Goal: Task Accomplishment & Management: Use online tool/utility

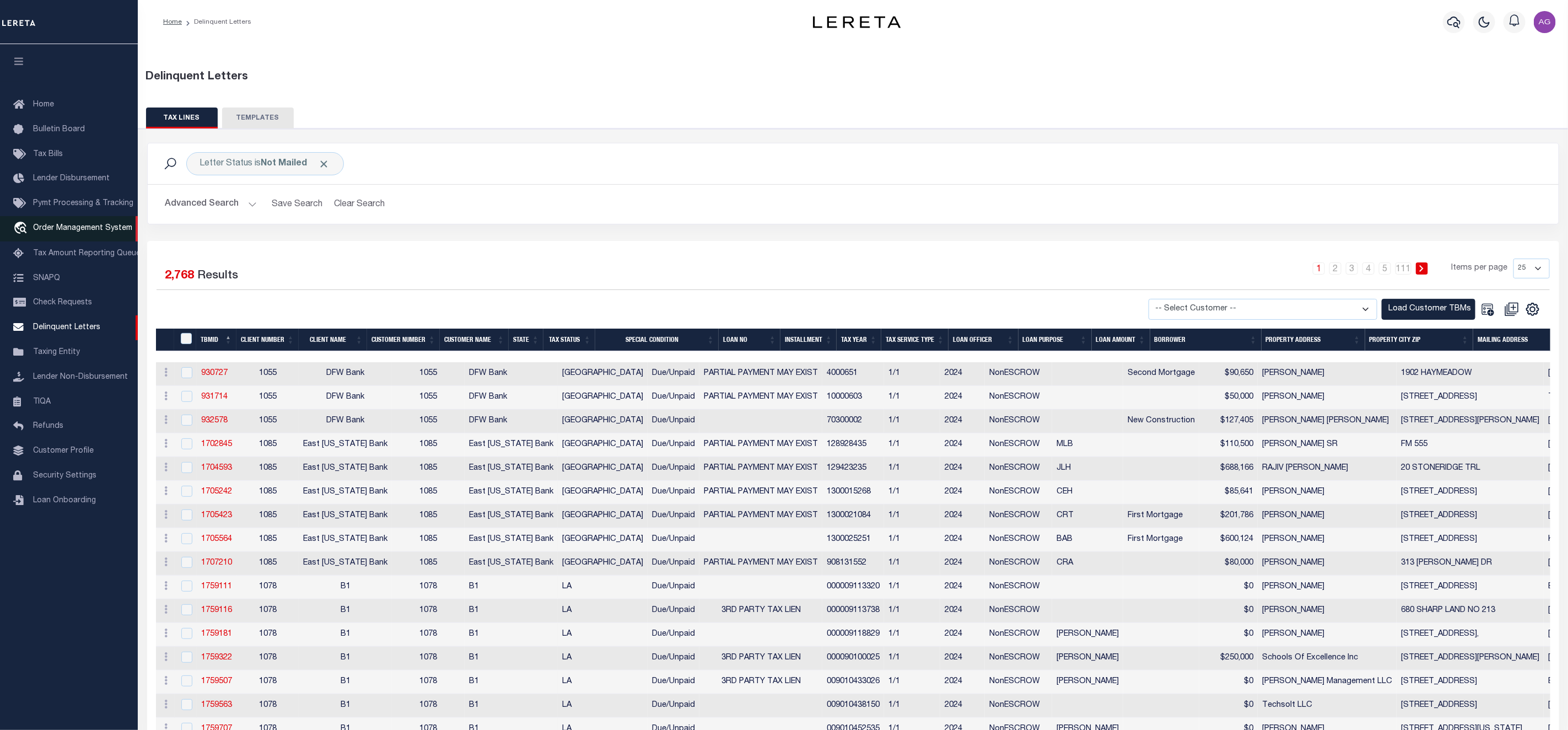
click at [69, 223] on link "travel_explore Order Management System" at bounding box center [69, 228] width 138 height 25
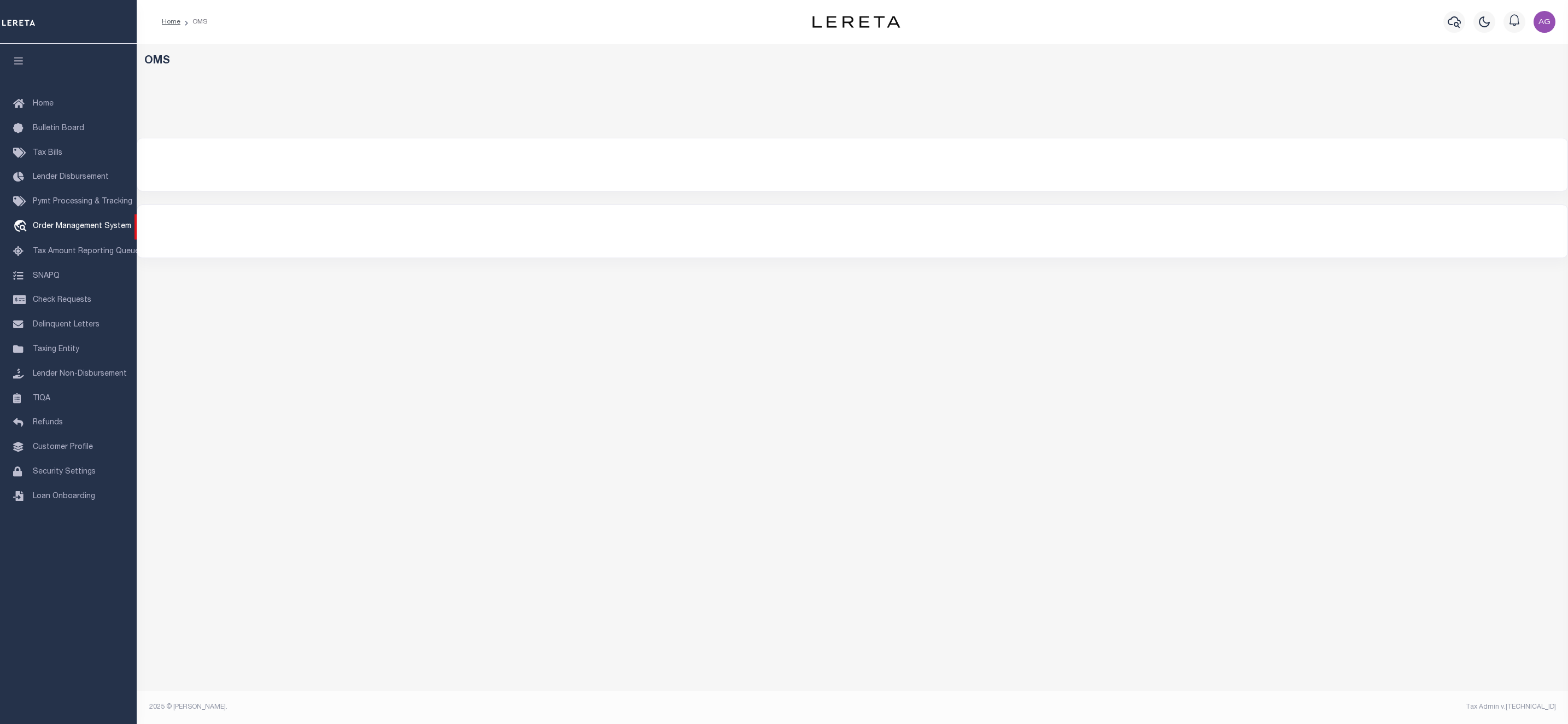
select select
select select "200"
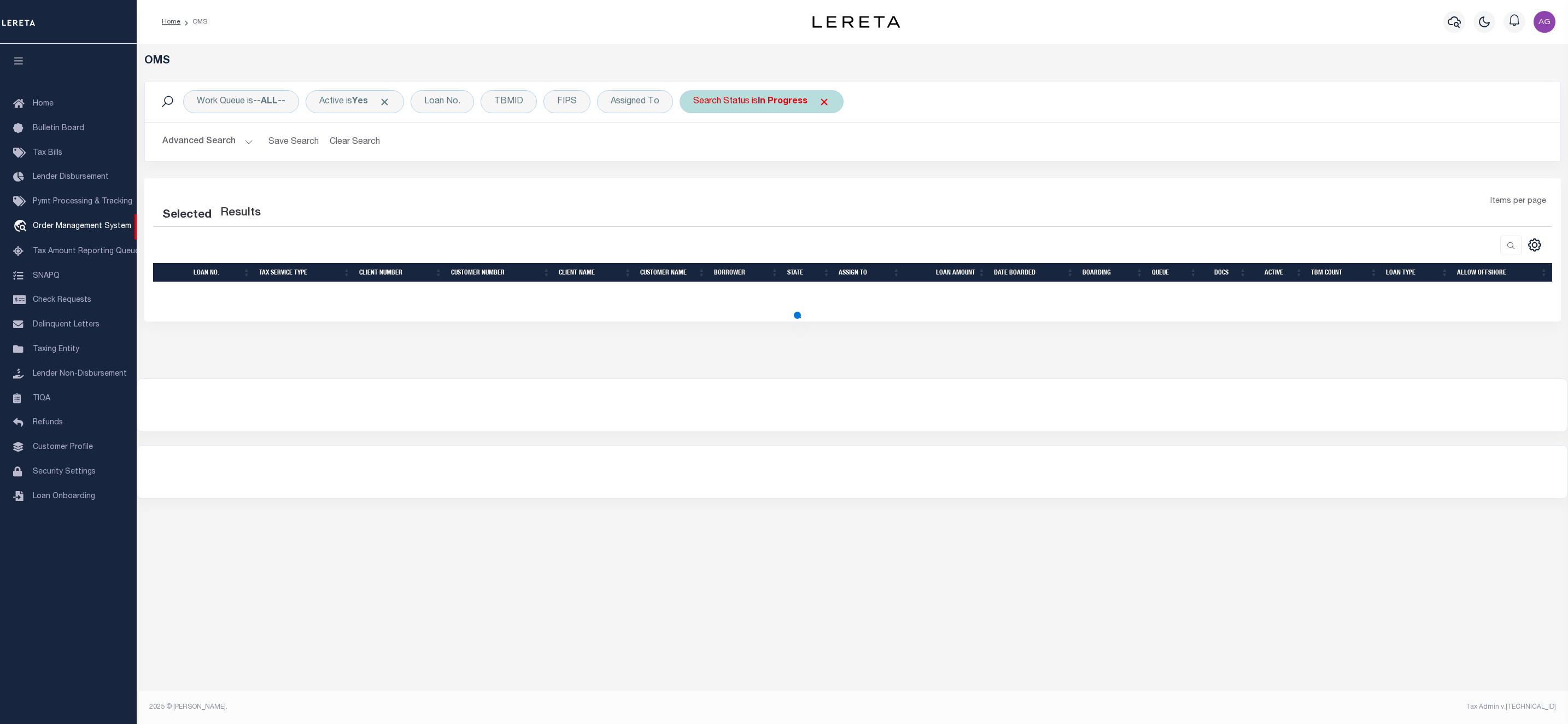
select select "200"
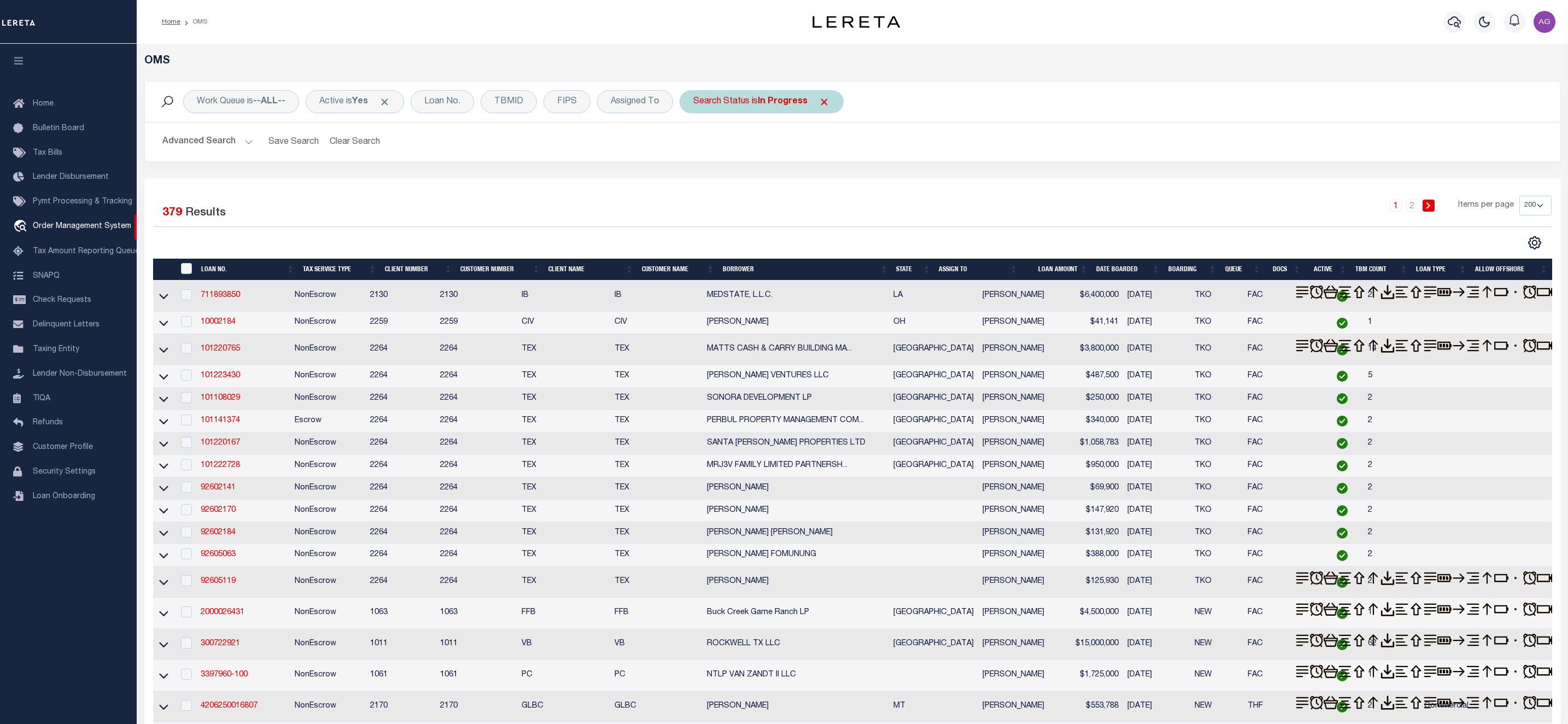
click at [824, 97] on span "Click to Remove" at bounding box center [824, 102] width 11 height 11
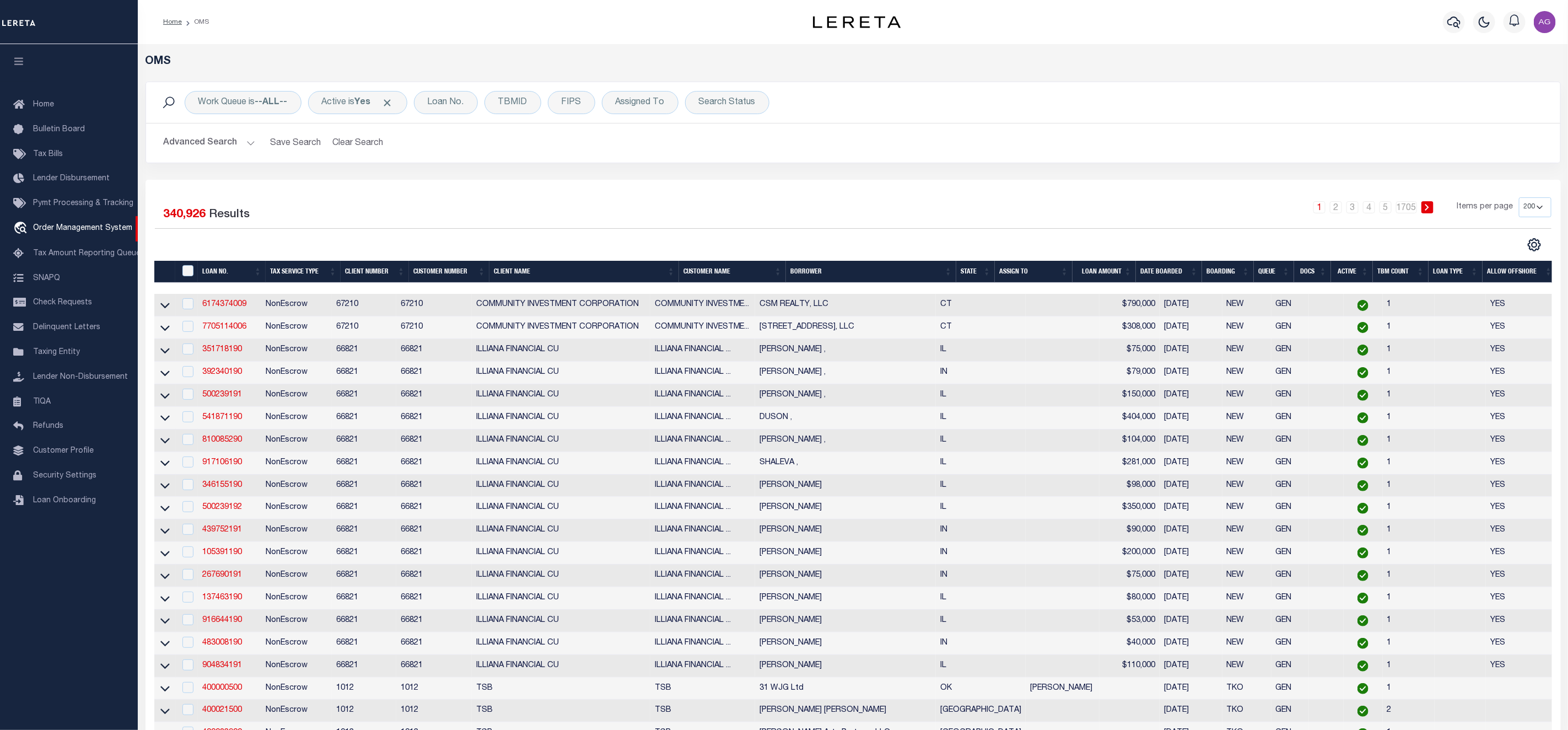
click at [207, 147] on button "Advanced Search" at bounding box center [209, 143] width 91 height 21
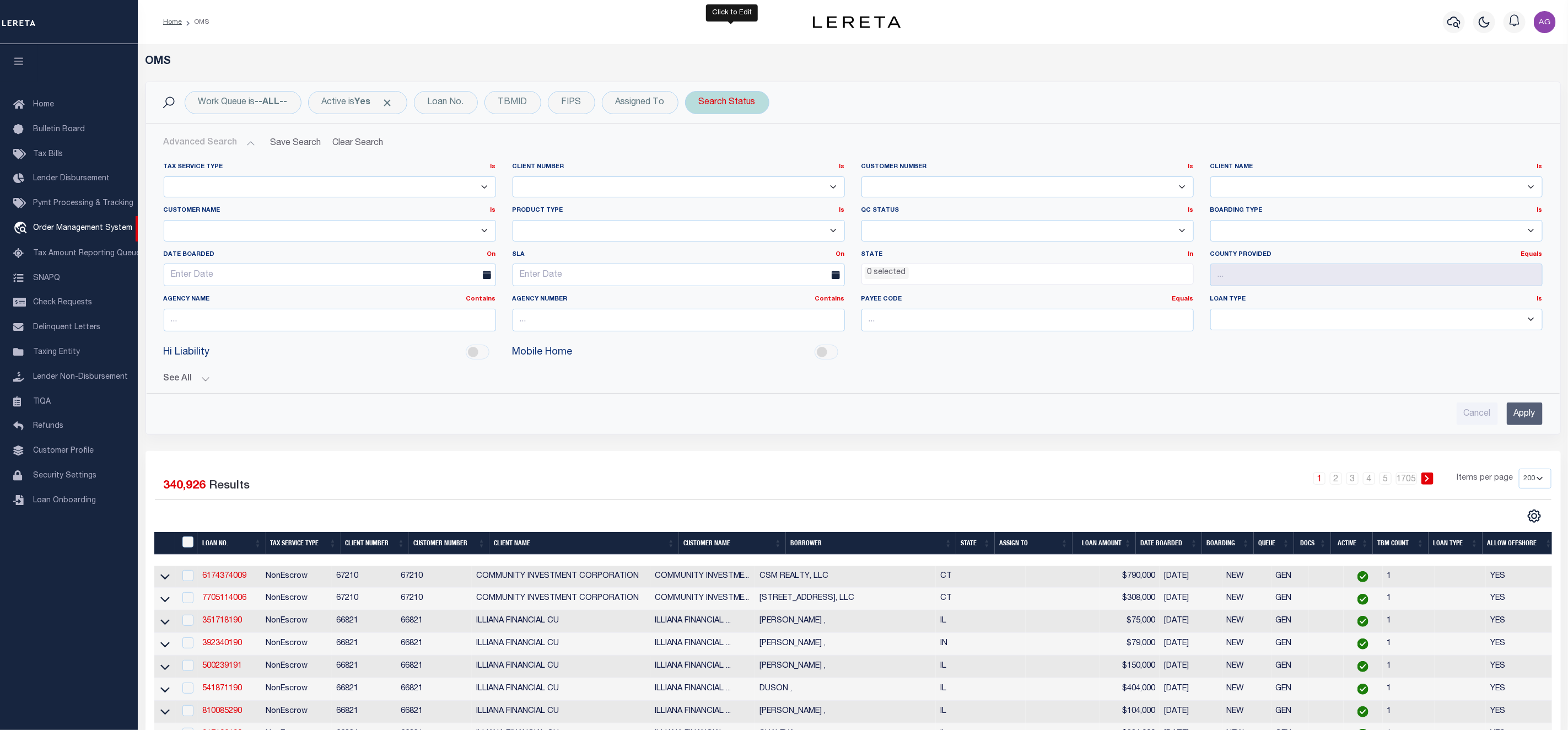
click at [732, 104] on div "Search Status" at bounding box center [727, 103] width 84 height 23
click at [785, 149] on select "Automated Search Bad Parcel Complete Duplicate Parcel High Dollar Reporting In …" at bounding box center [781, 156] width 162 height 21
select select "CP"
click at [704, 147] on select "Automated Search Bad Parcel Complete Duplicate Parcel High Dollar Reporting In …" at bounding box center [781, 156] width 162 height 21
click at [1533, 416] on input "Apply" at bounding box center [1525, 414] width 36 height 23
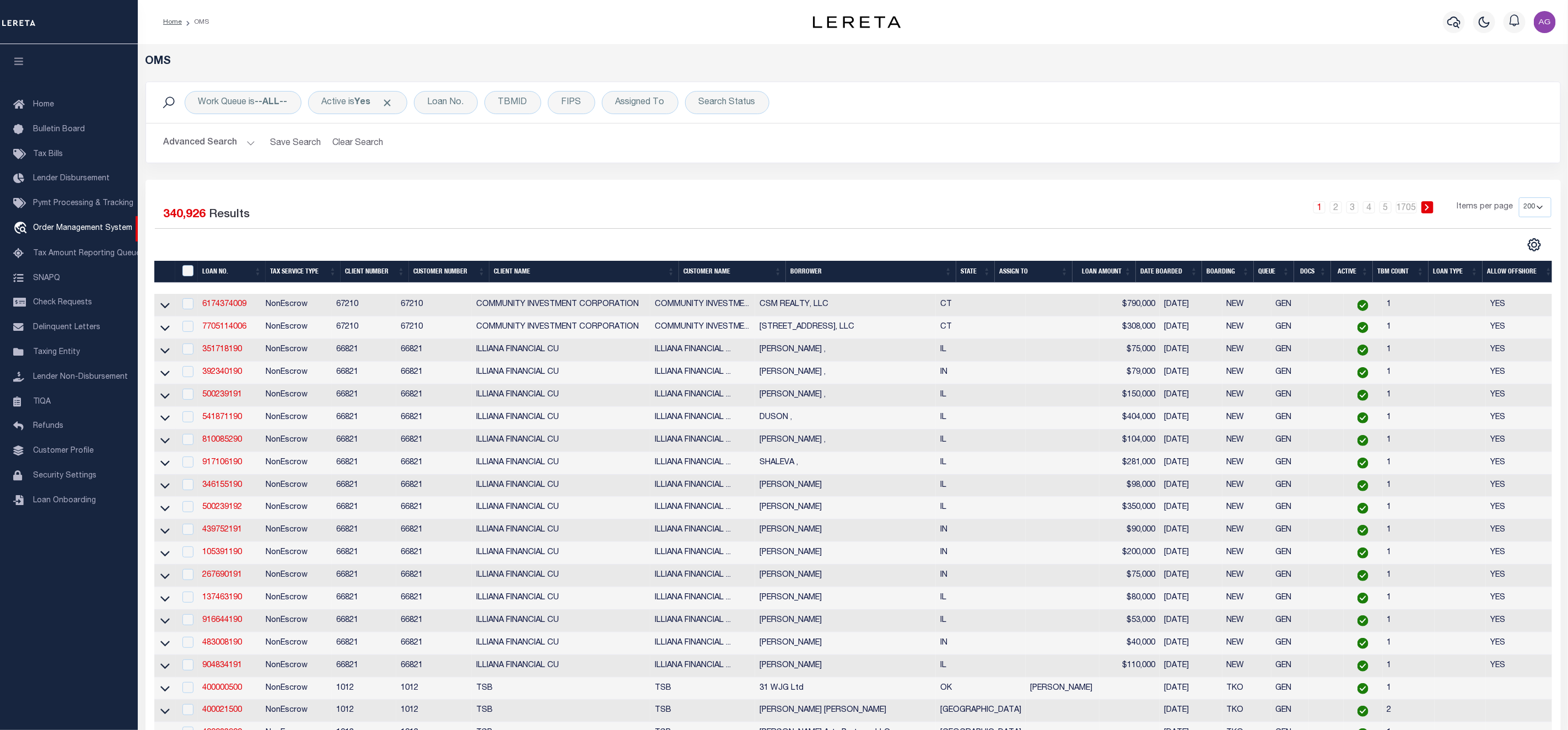
click at [1403, 216] on div "1 2 3 4 5 … 1705 Items per page 10 25 50 100 200" at bounding box center [1030, 212] width 1043 height 29
click at [1401, 210] on link "1705" at bounding box center [1406, 207] width 21 height 12
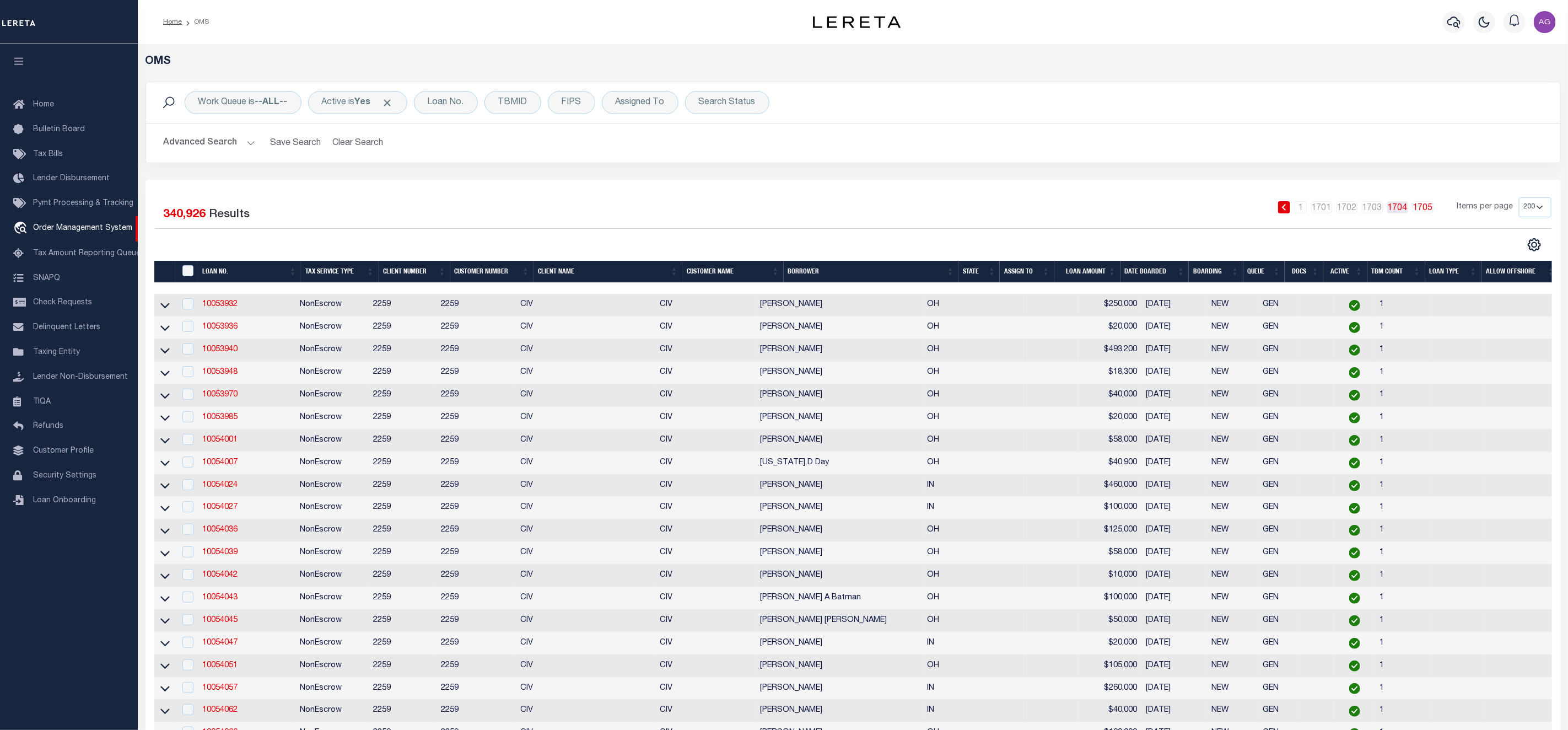
click at [1397, 207] on link "1704" at bounding box center [1397, 207] width 21 height 12
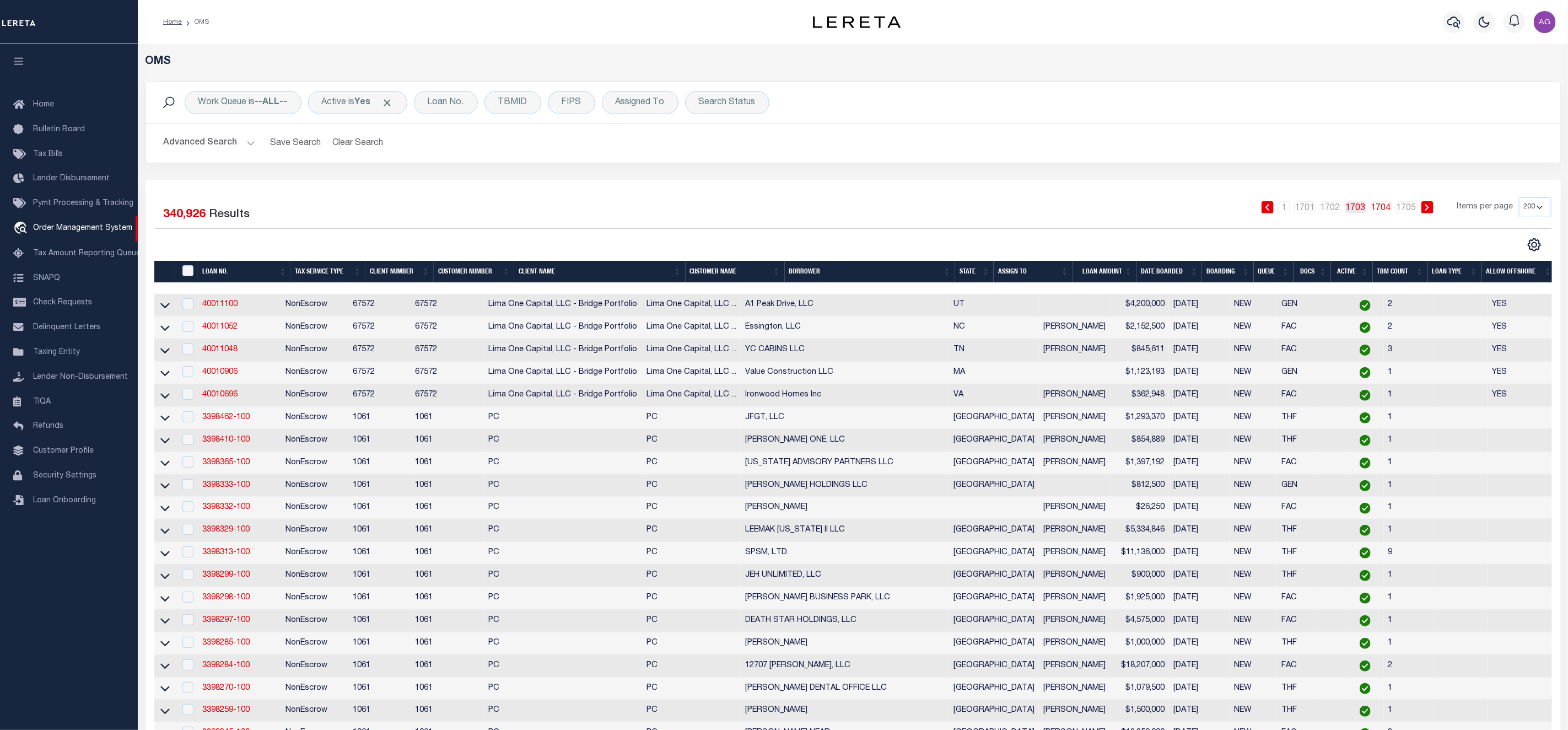
click at [1354, 207] on link "1703" at bounding box center [1355, 207] width 21 height 12
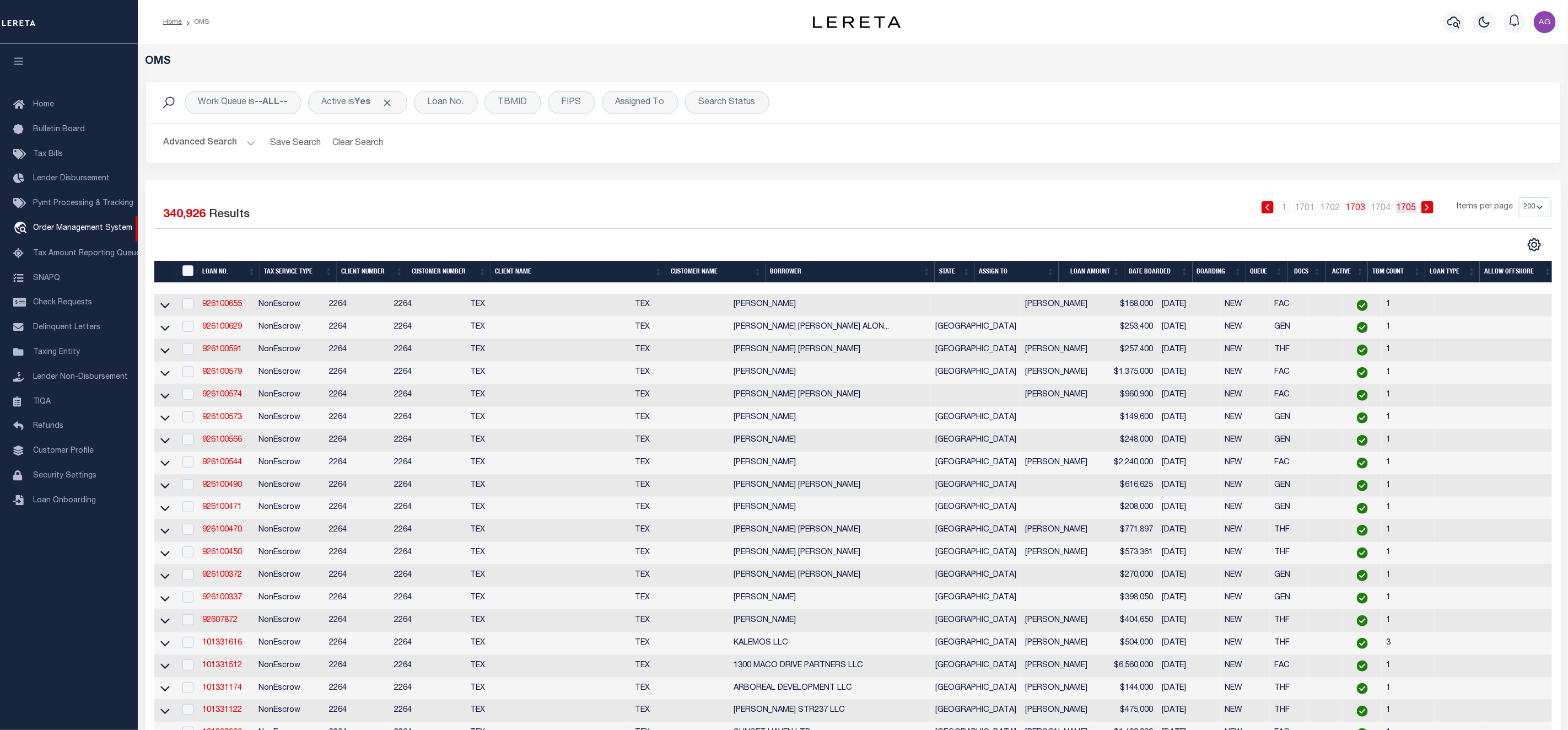
click at [1406, 211] on link "1705" at bounding box center [1406, 207] width 21 height 12
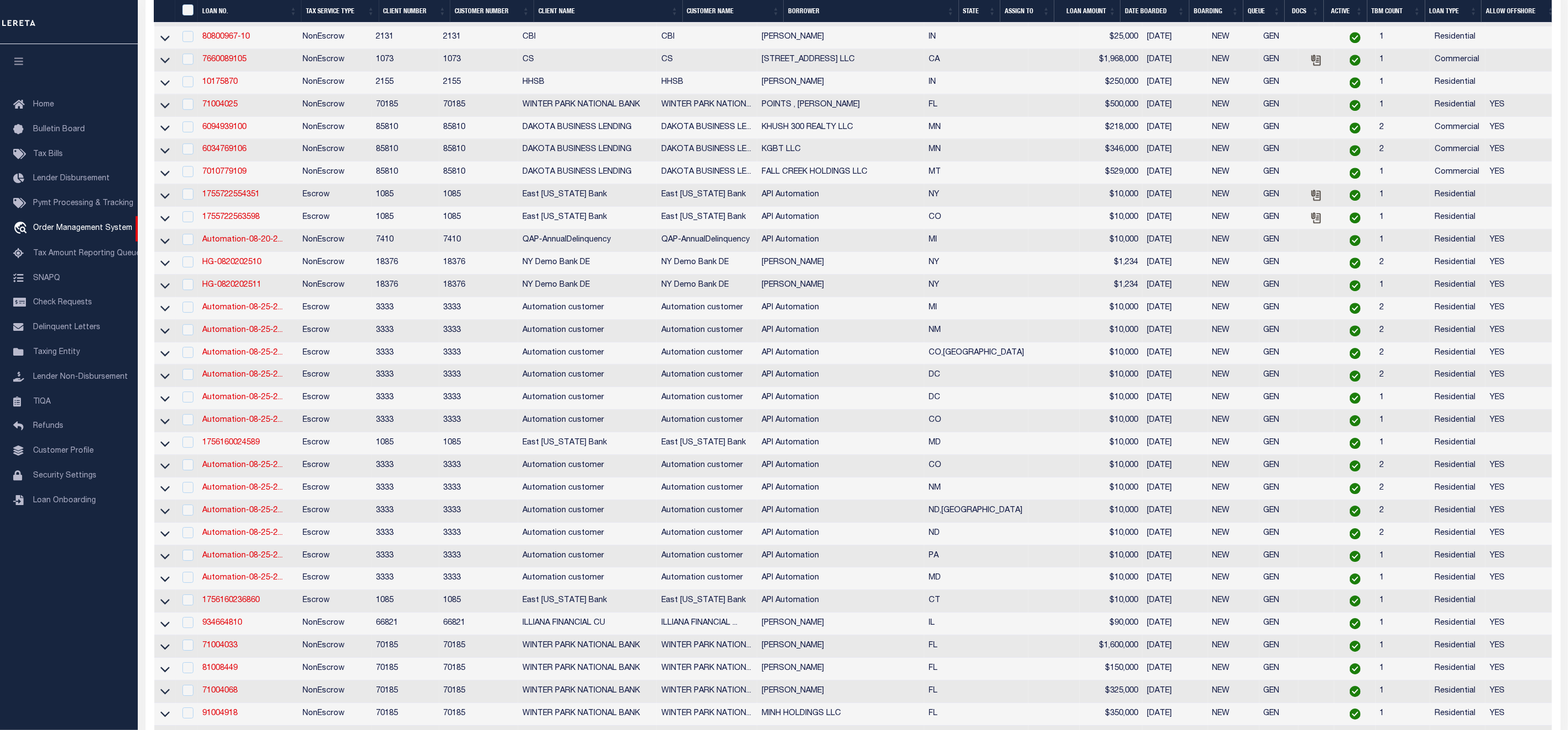
scroll to position [2731, 0]
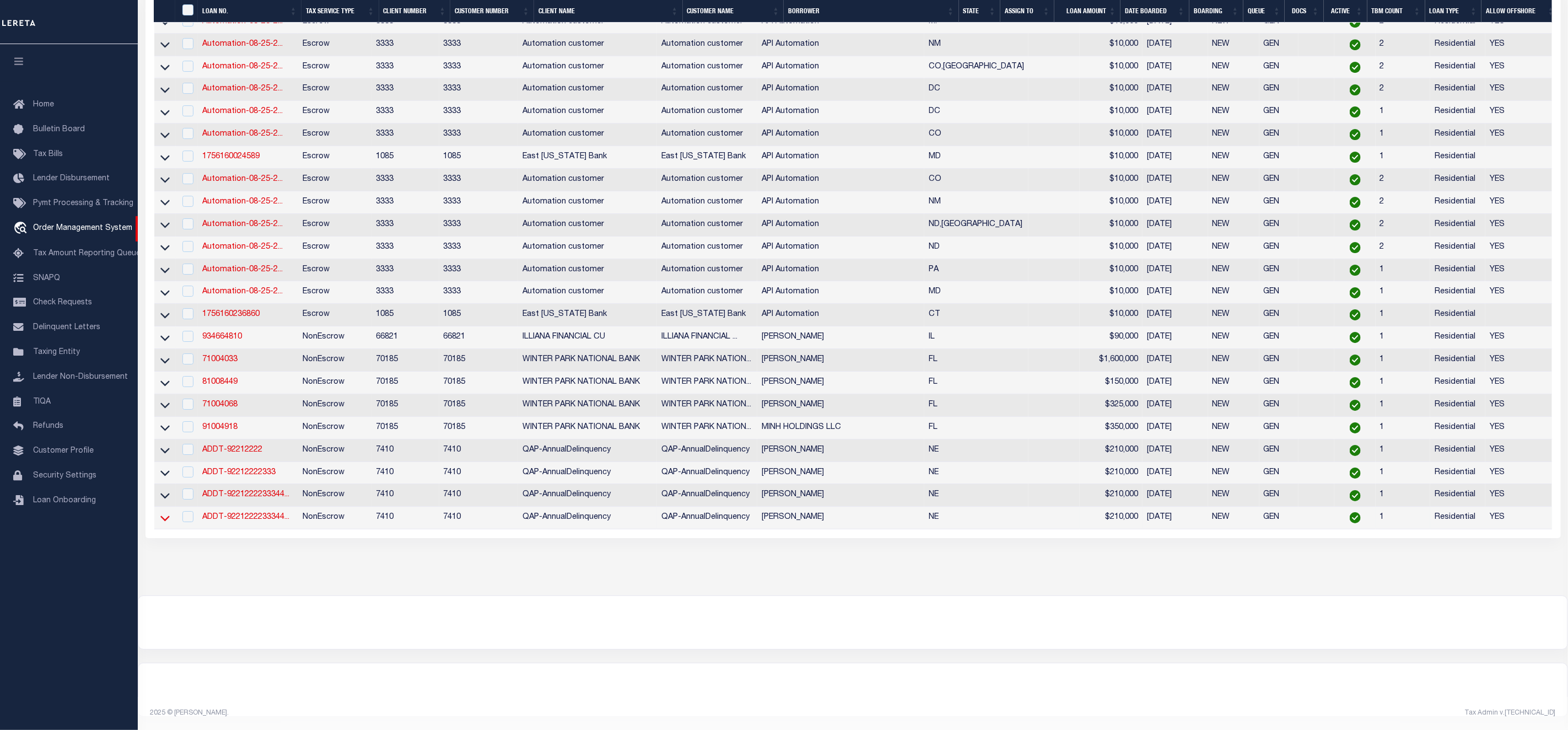
click at [166, 512] on icon at bounding box center [165, 518] width 9 height 11
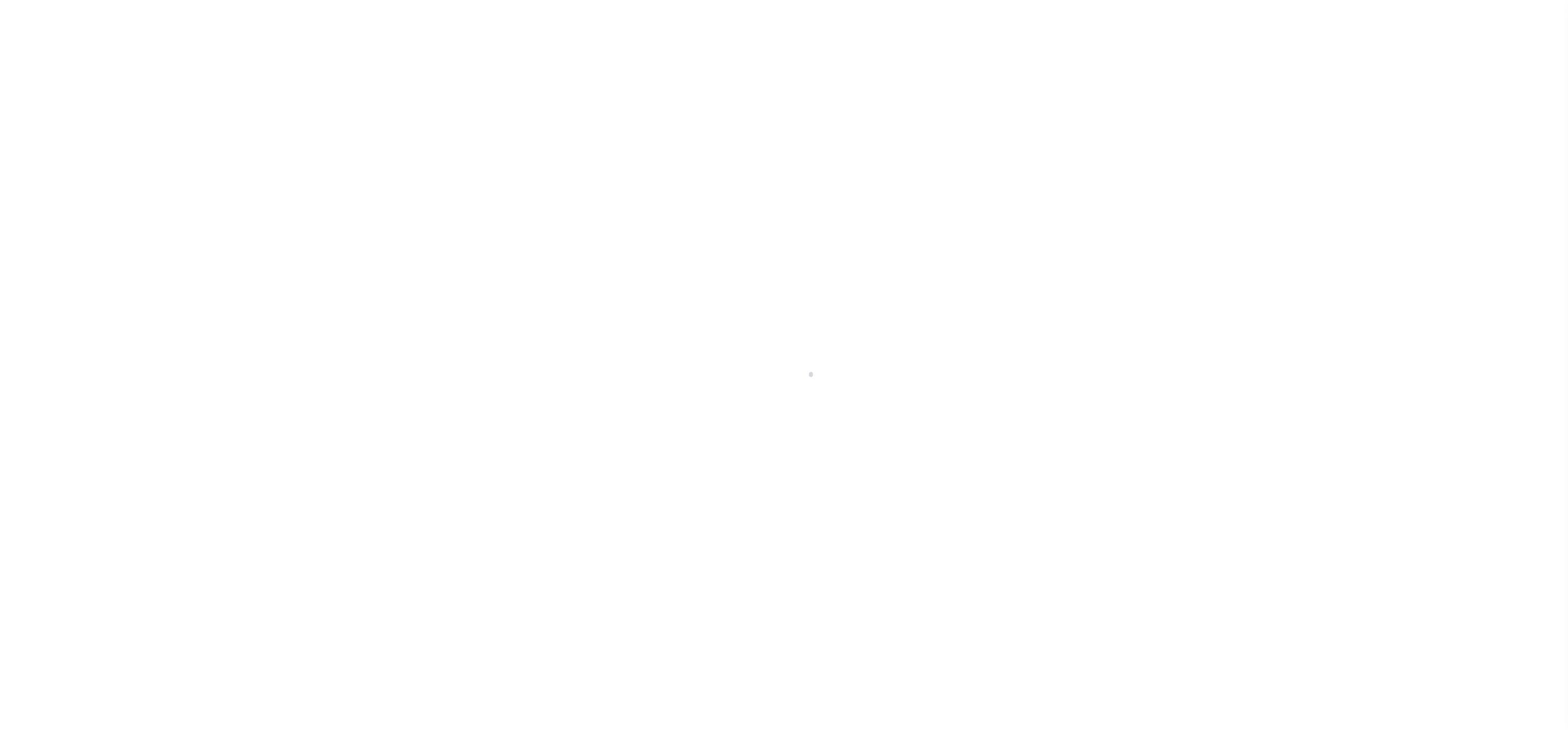
select select "10"
select select "NonEscrow"
type input "[STREET_ADDRESS][PERSON_NAME]"
select select
type input "AURORA NE 68818-1134"
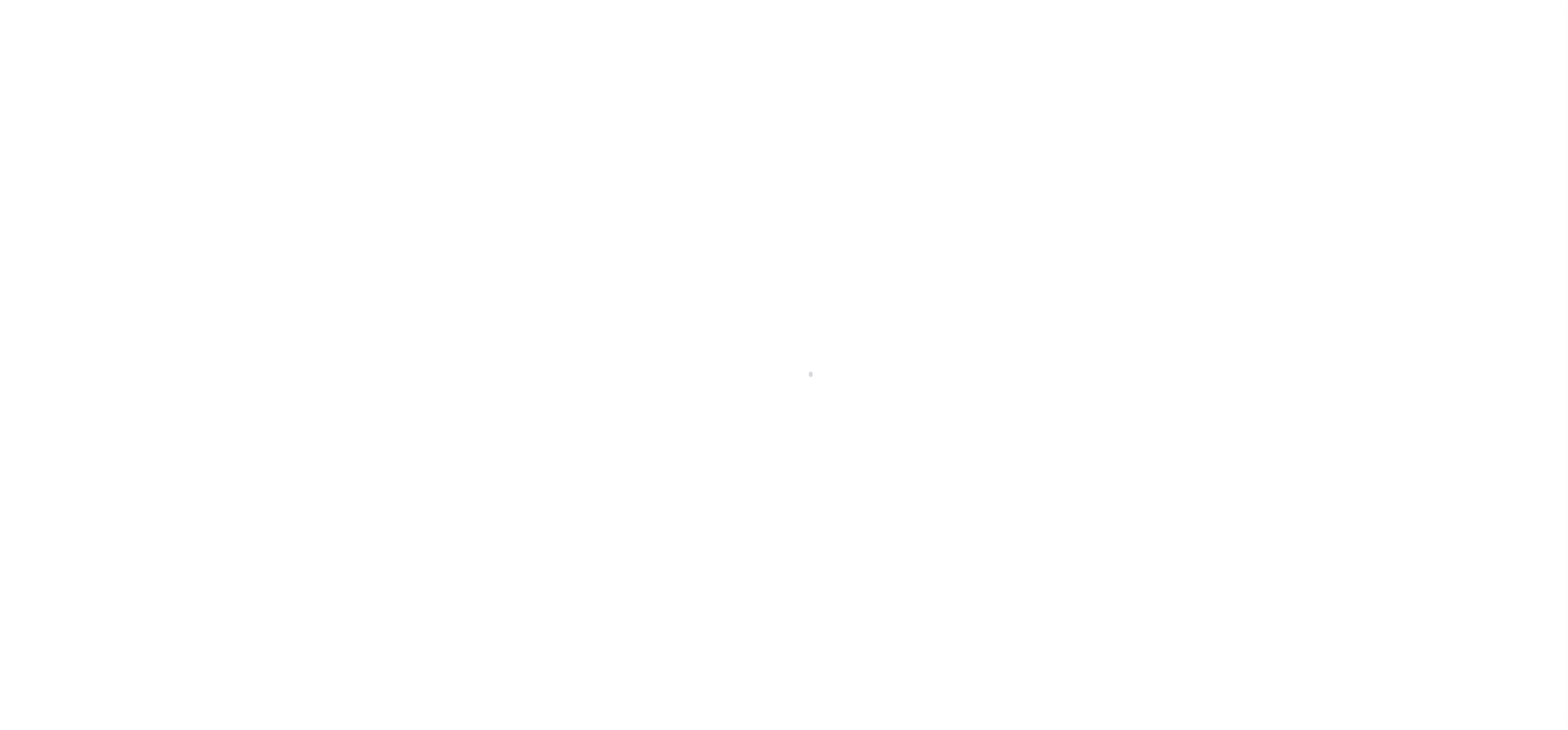
type input "NE"
select select
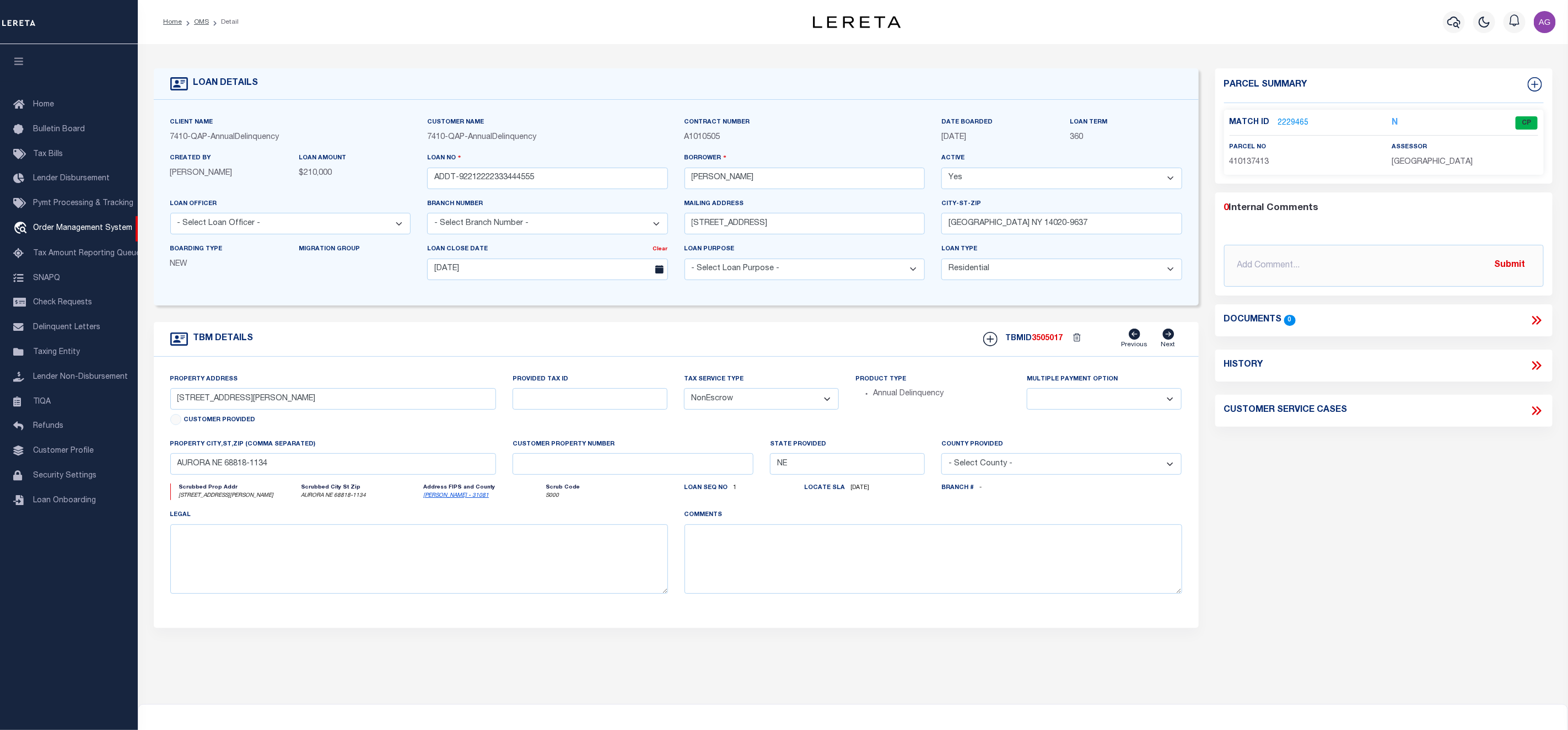
click at [1292, 121] on link "2229465" at bounding box center [1294, 123] width 31 height 11
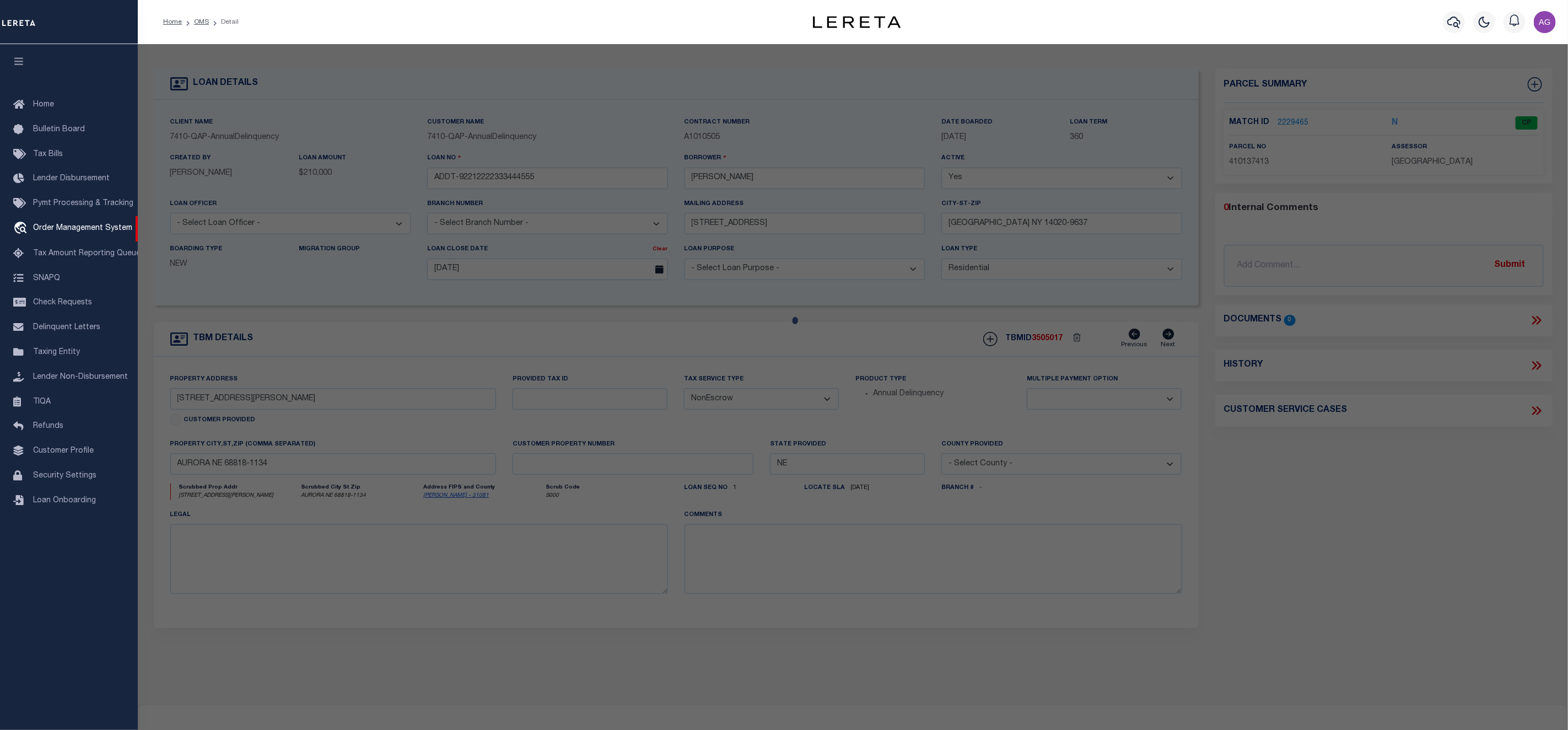
checkbox input "false"
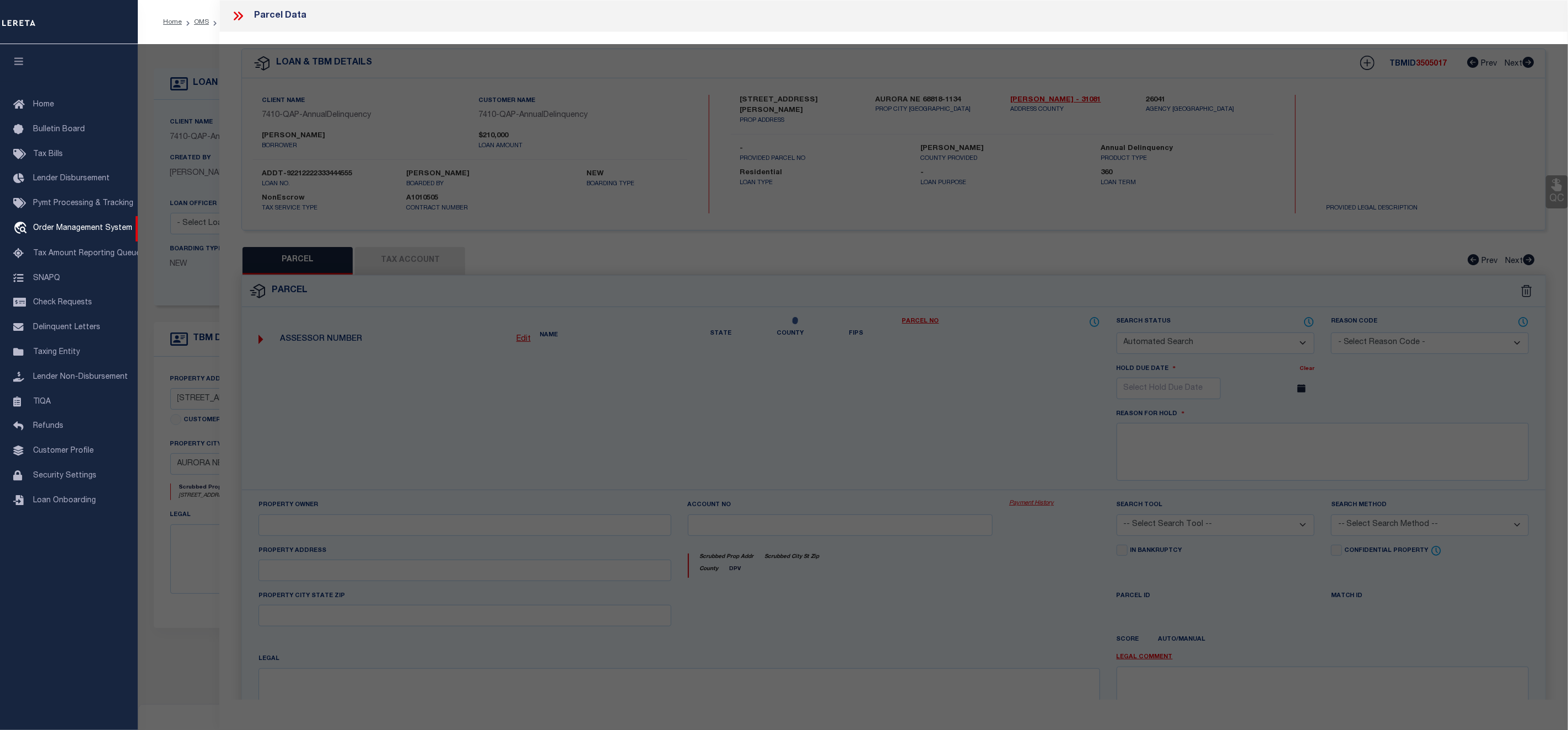
select select "CP"
type input "OHLSON,CLINT"
select select "ATL"
select select "ADD"
type input "730 TERRIE RD"
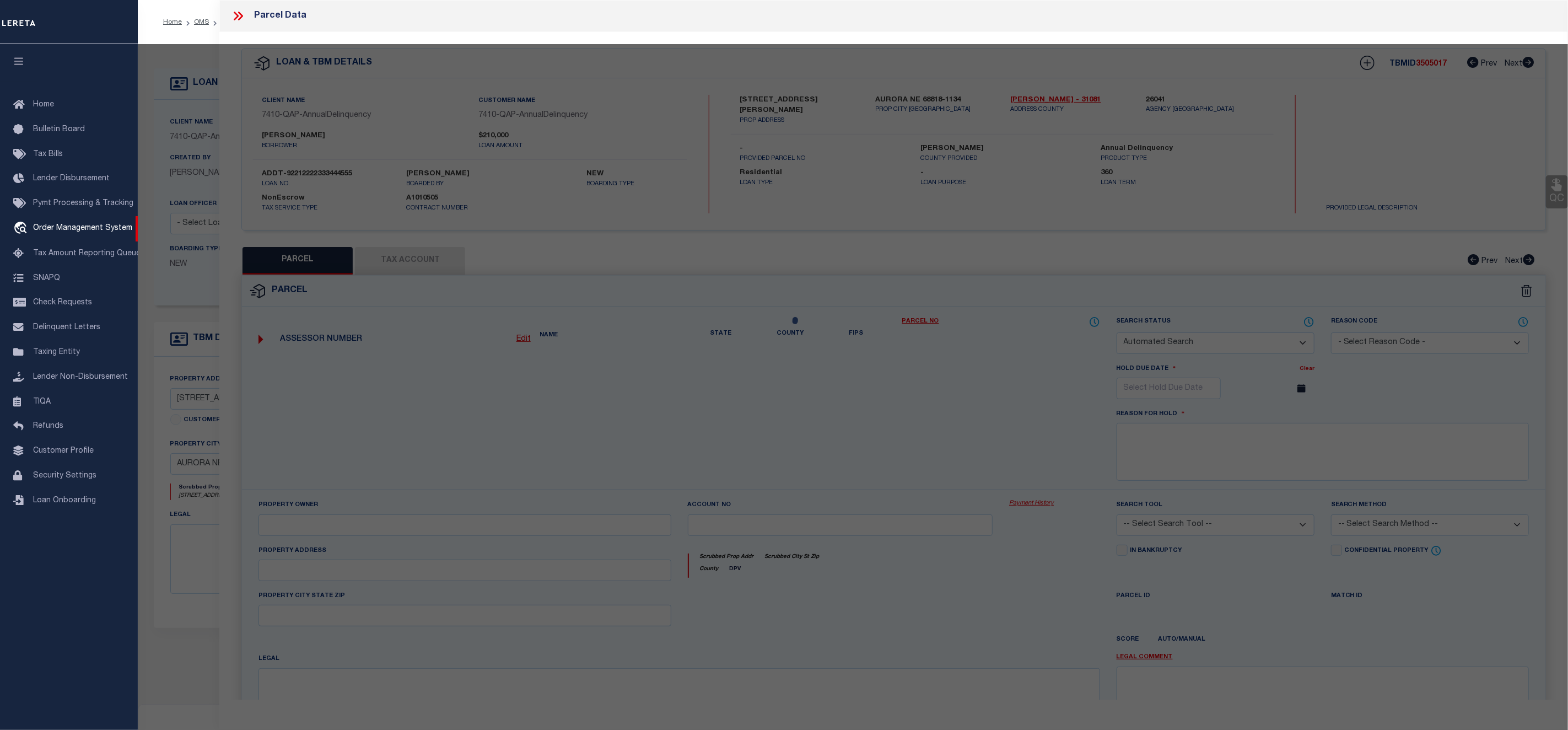
checkbox input "false"
type input "AURORA, NE 68818"
type textarea "LT 17 NORTH ACRES SUB, A REPLAT OF LOTS 12, 13, 14, 15 & 16 BATES SUB"
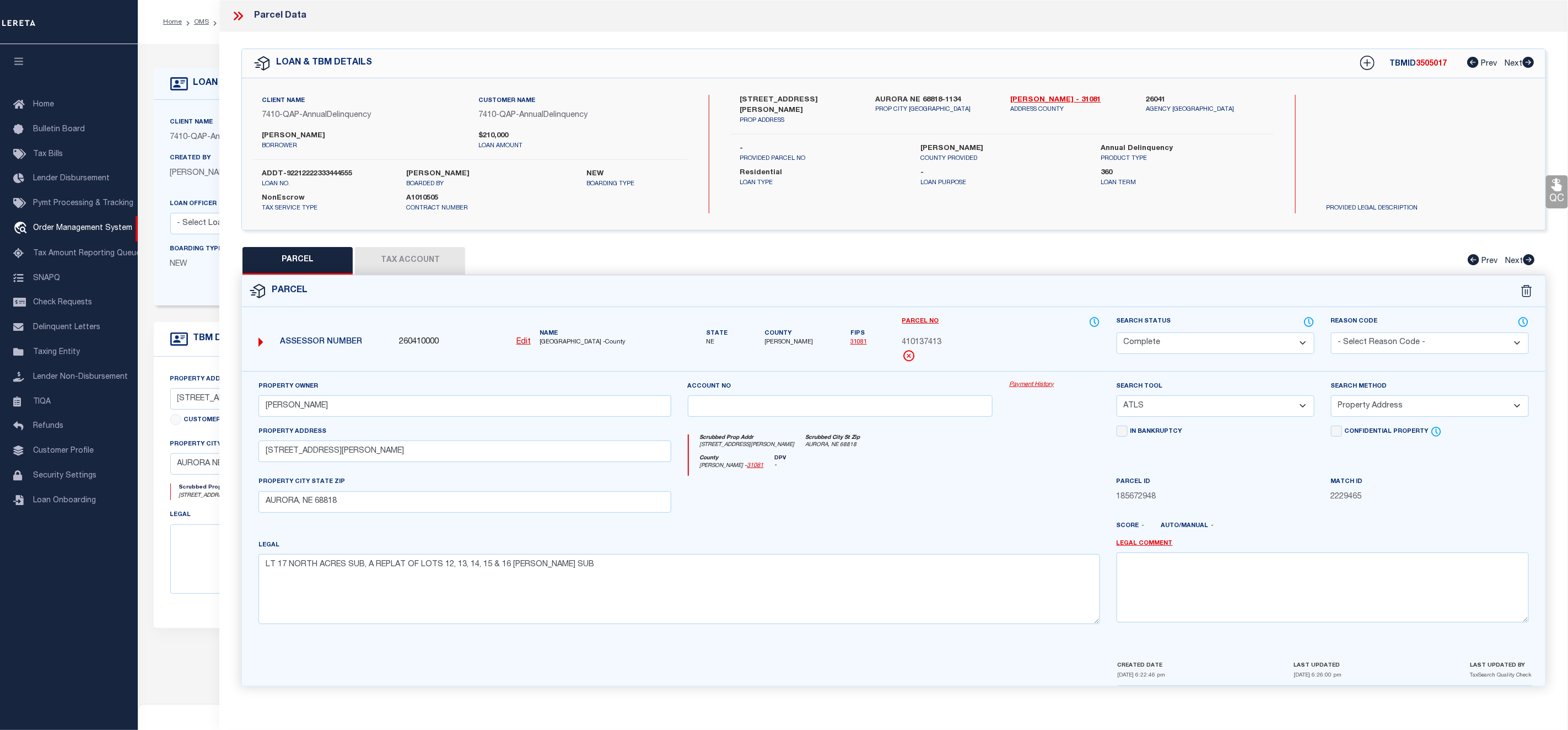
click at [1041, 386] on link "Payment History" at bounding box center [1055, 385] width 91 height 9
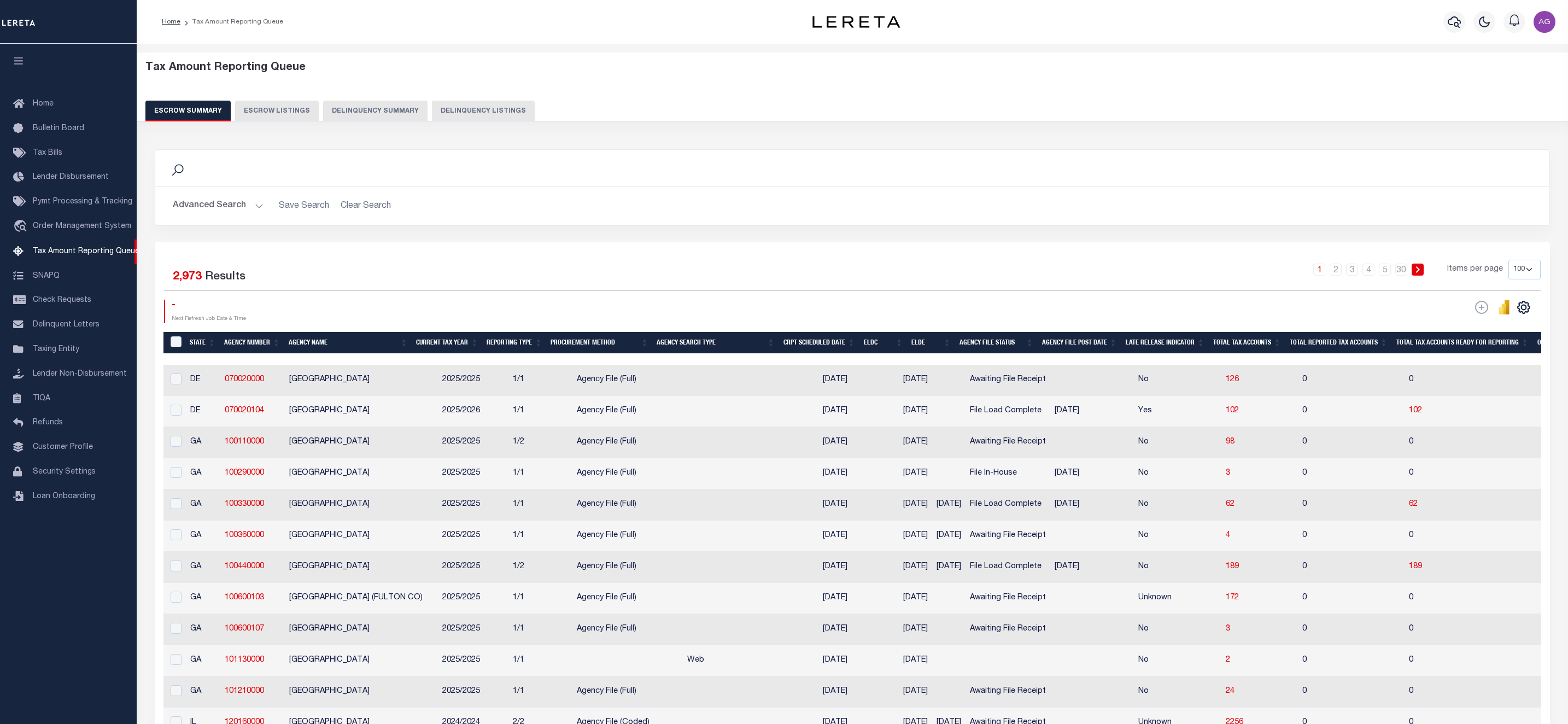
select select "100"
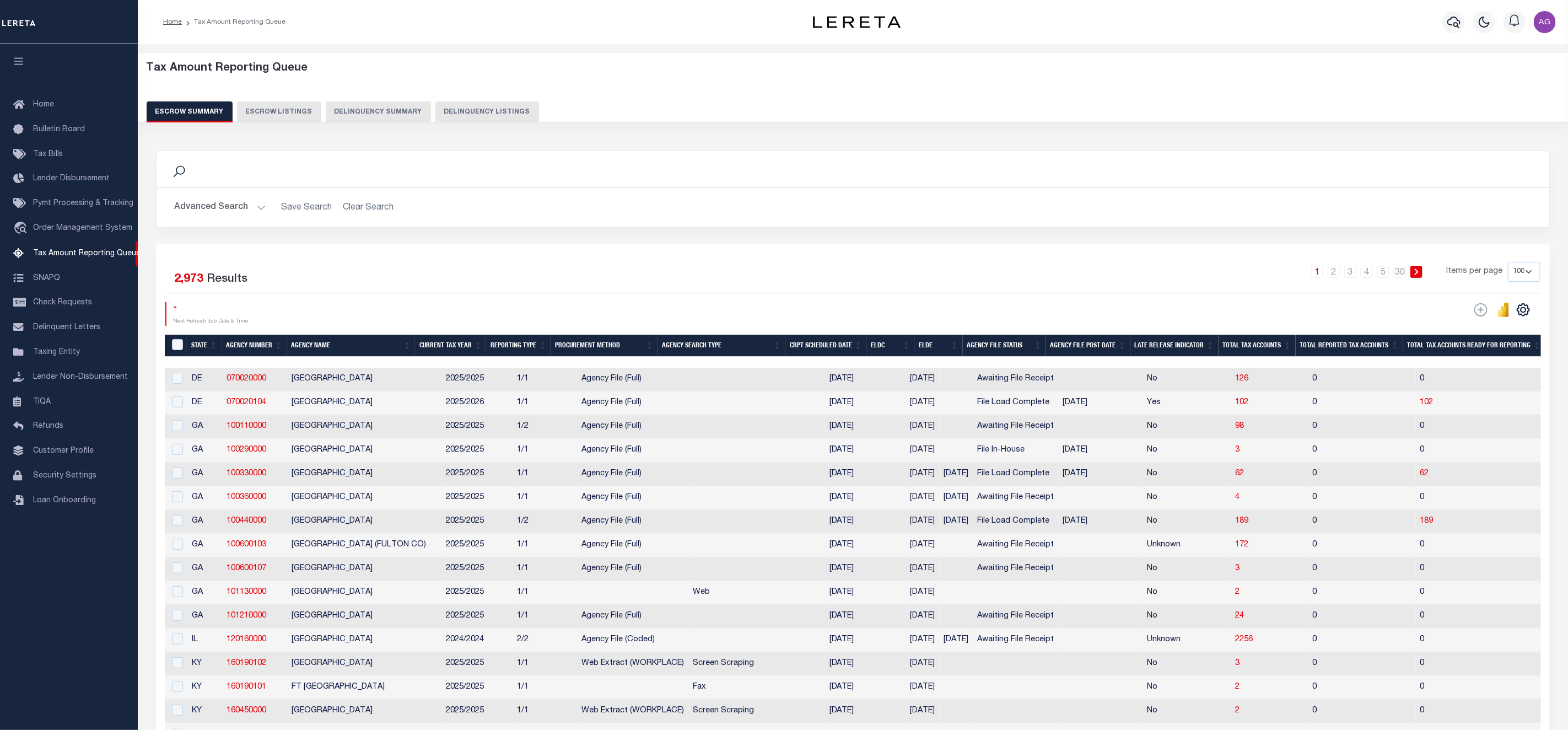
click at [393, 110] on button "Delinquency Summary" at bounding box center [378, 111] width 105 height 21
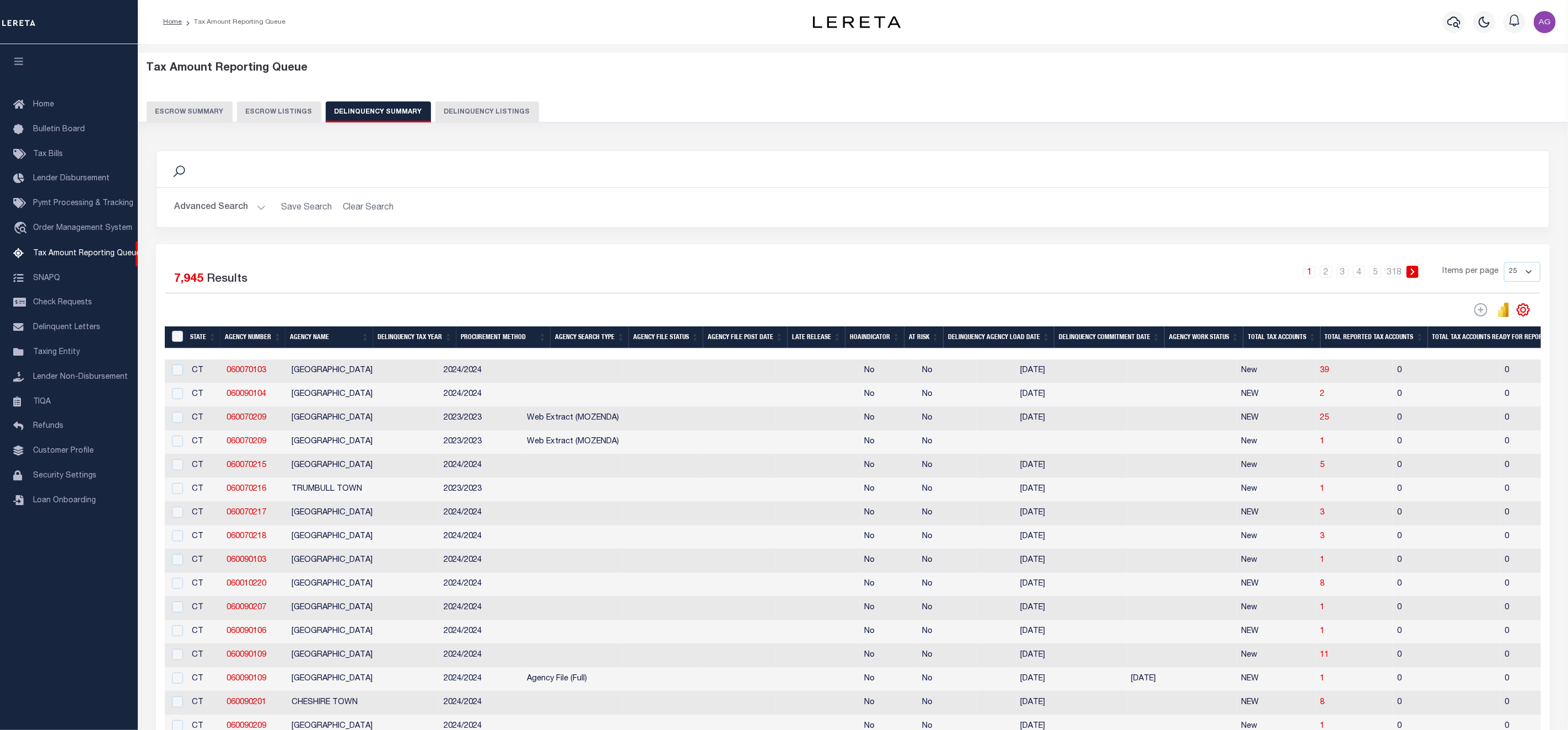
click at [230, 211] on button "Advanced Search" at bounding box center [220, 208] width 91 height 21
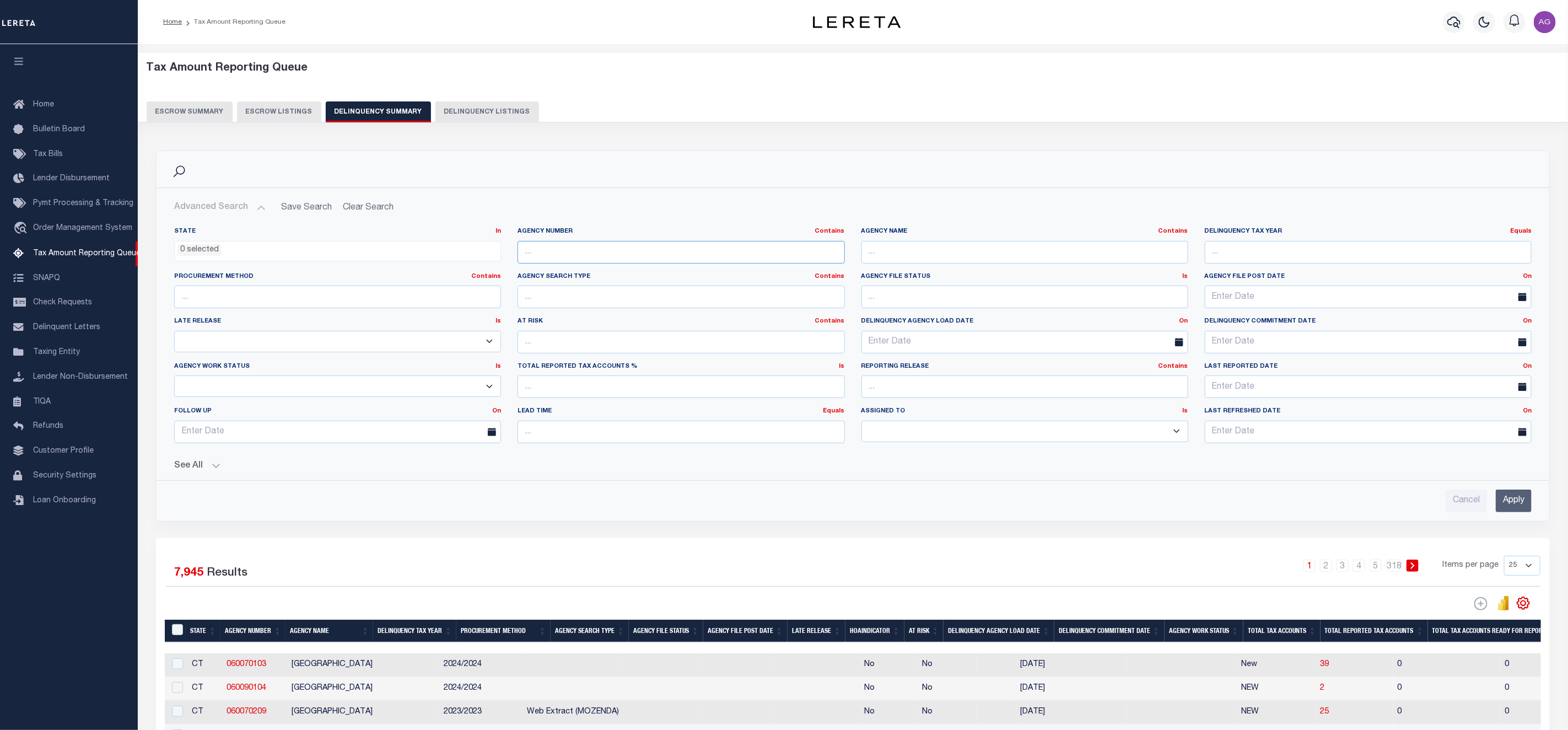
click at [669, 259] on input "text" at bounding box center [681, 252] width 327 height 23
paste input "260410000"
type input "260410000"
click at [1509, 507] on input "Apply" at bounding box center [1514, 501] width 36 height 23
